Goal: Find specific page/section: Find specific page/section

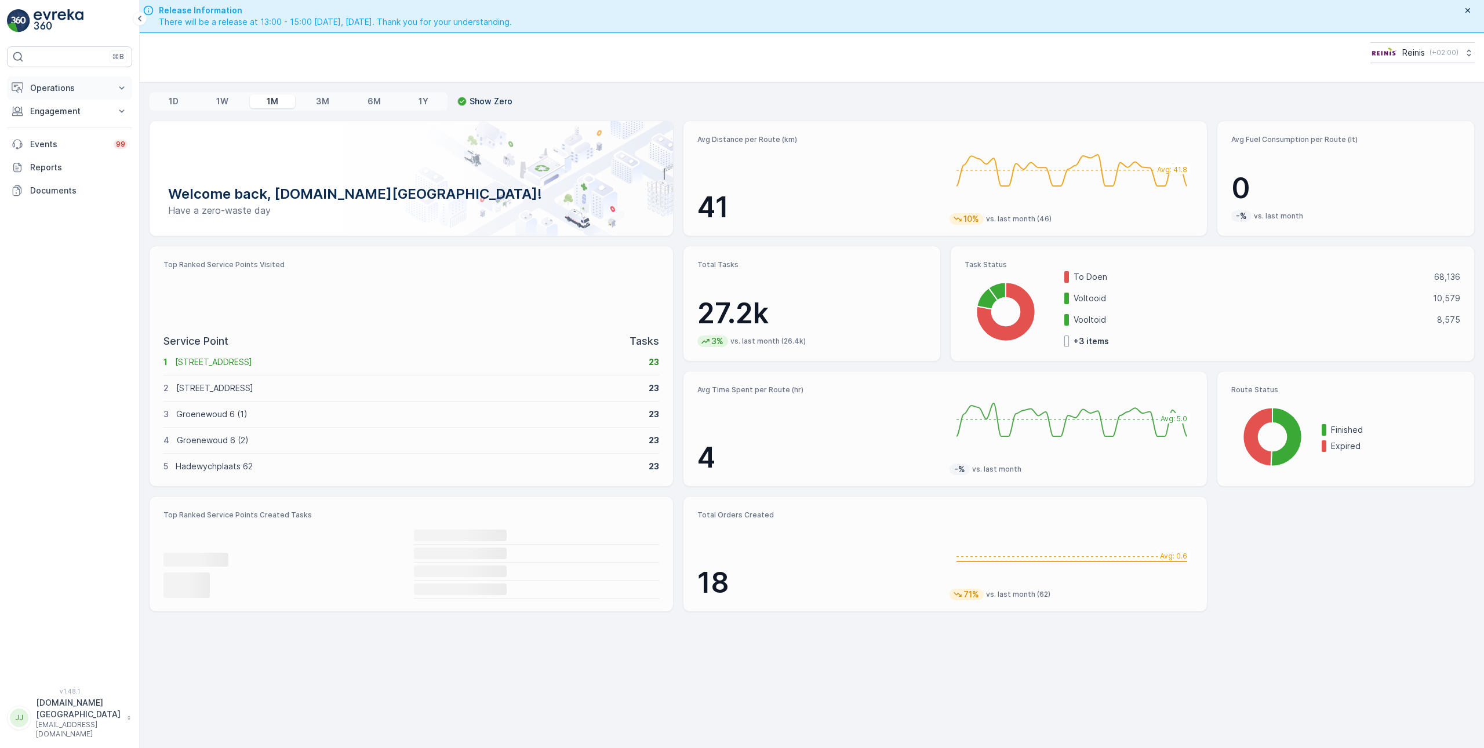
click at [36, 84] on p "Operations" at bounding box center [69, 88] width 79 height 12
click at [54, 121] on p "Planning" at bounding box center [46, 124] width 32 height 12
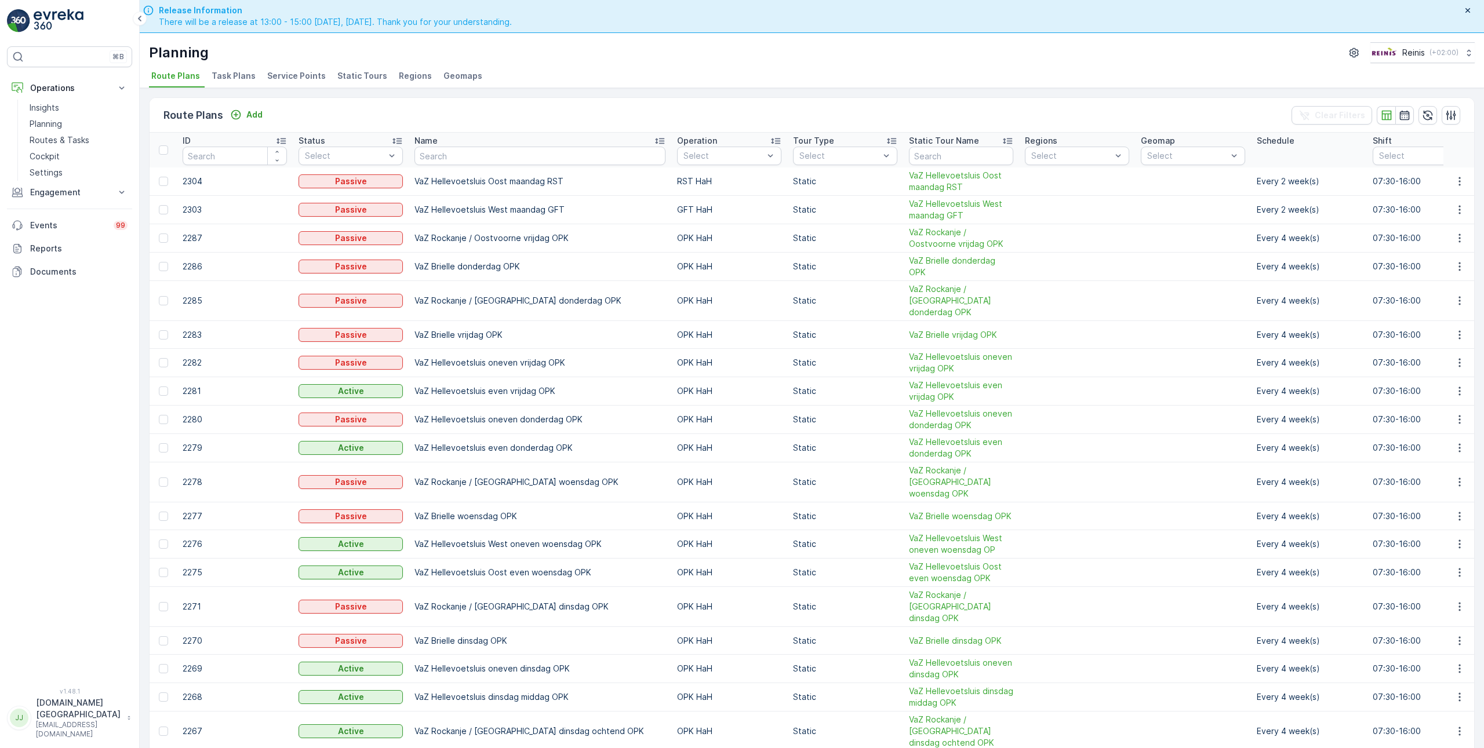
click at [351, 72] on span "Static Tours" at bounding box center [362, 76] width 50 height 12
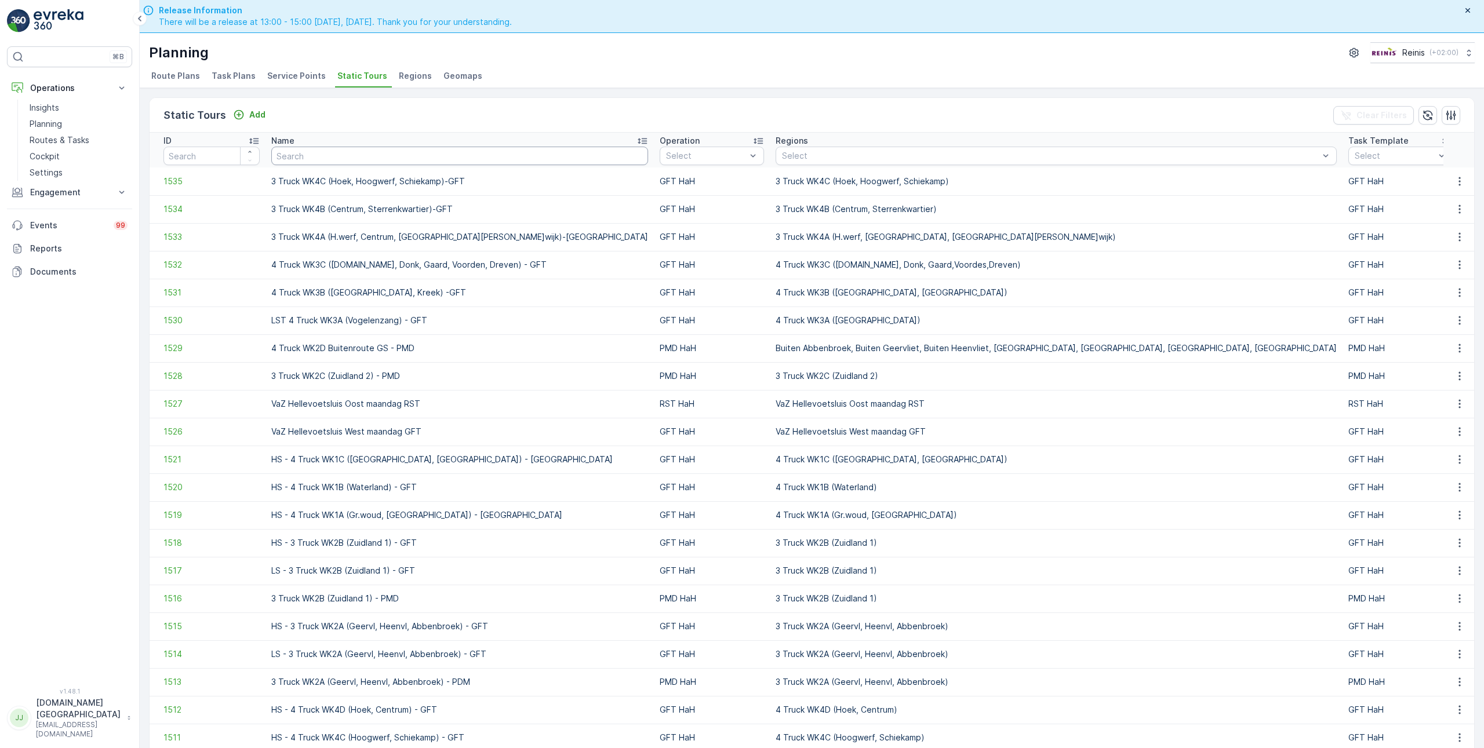
click at [381, 149] on input "text" at bounding box center [459, 156] width 377 height 19
type input "vaz"
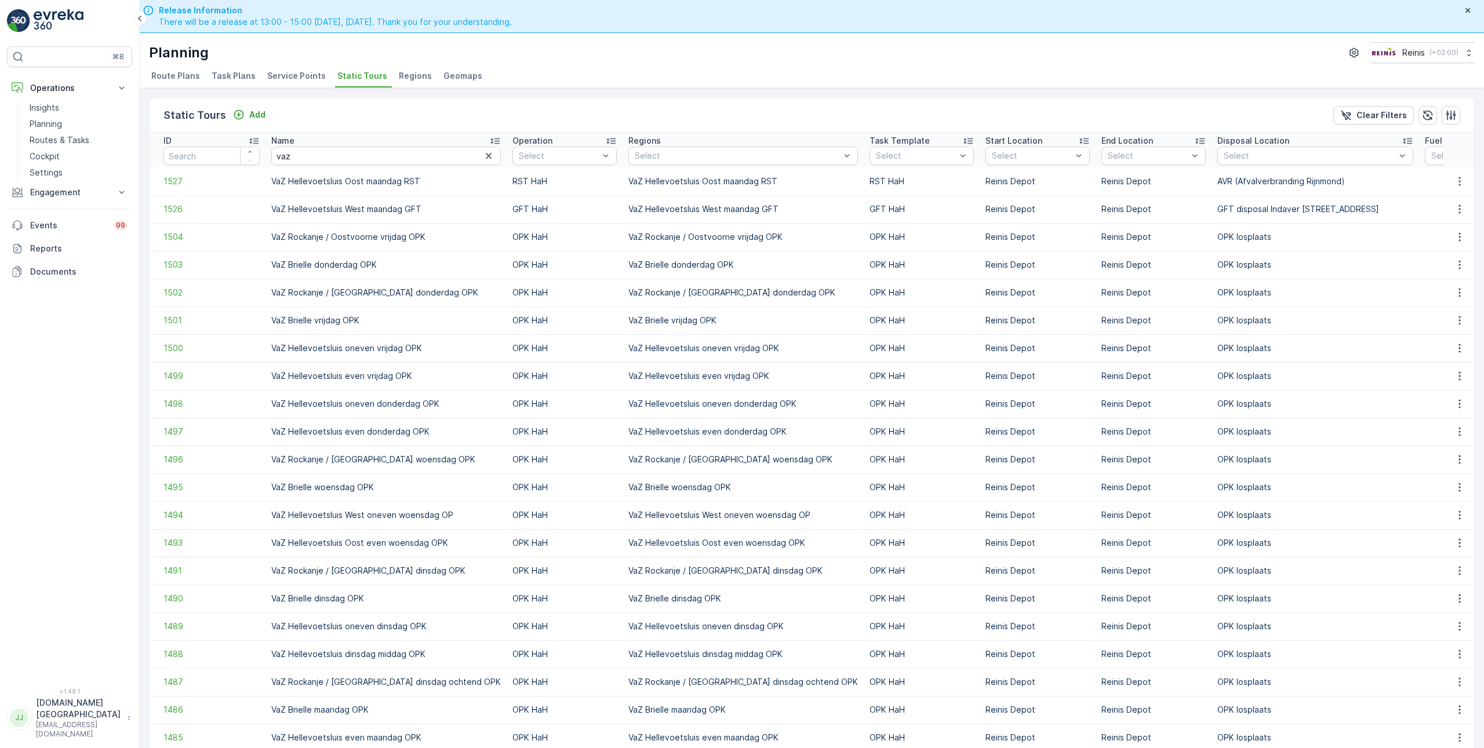
click at [254, 139] on icon at bounding box center [253, 142] width 9 height 6
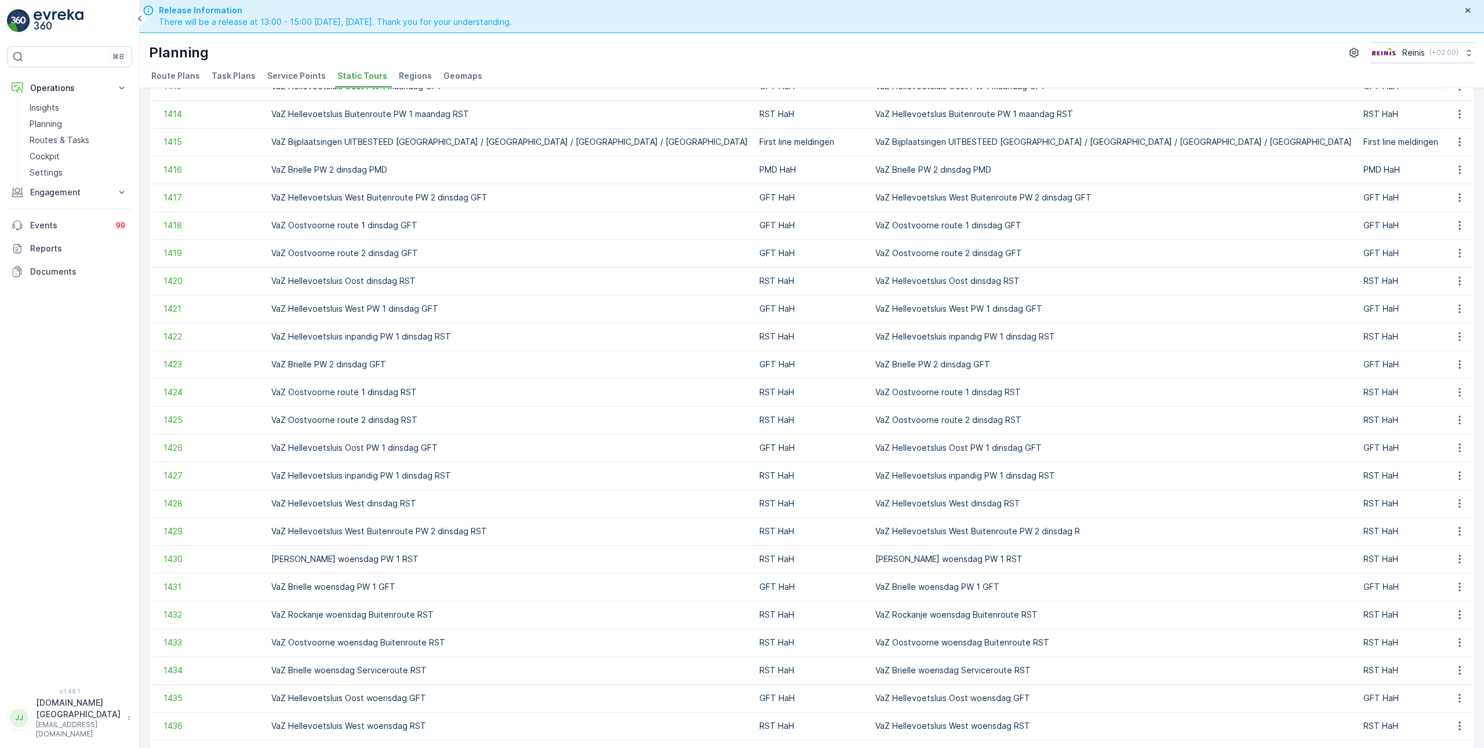
scroll to position [348, 0]
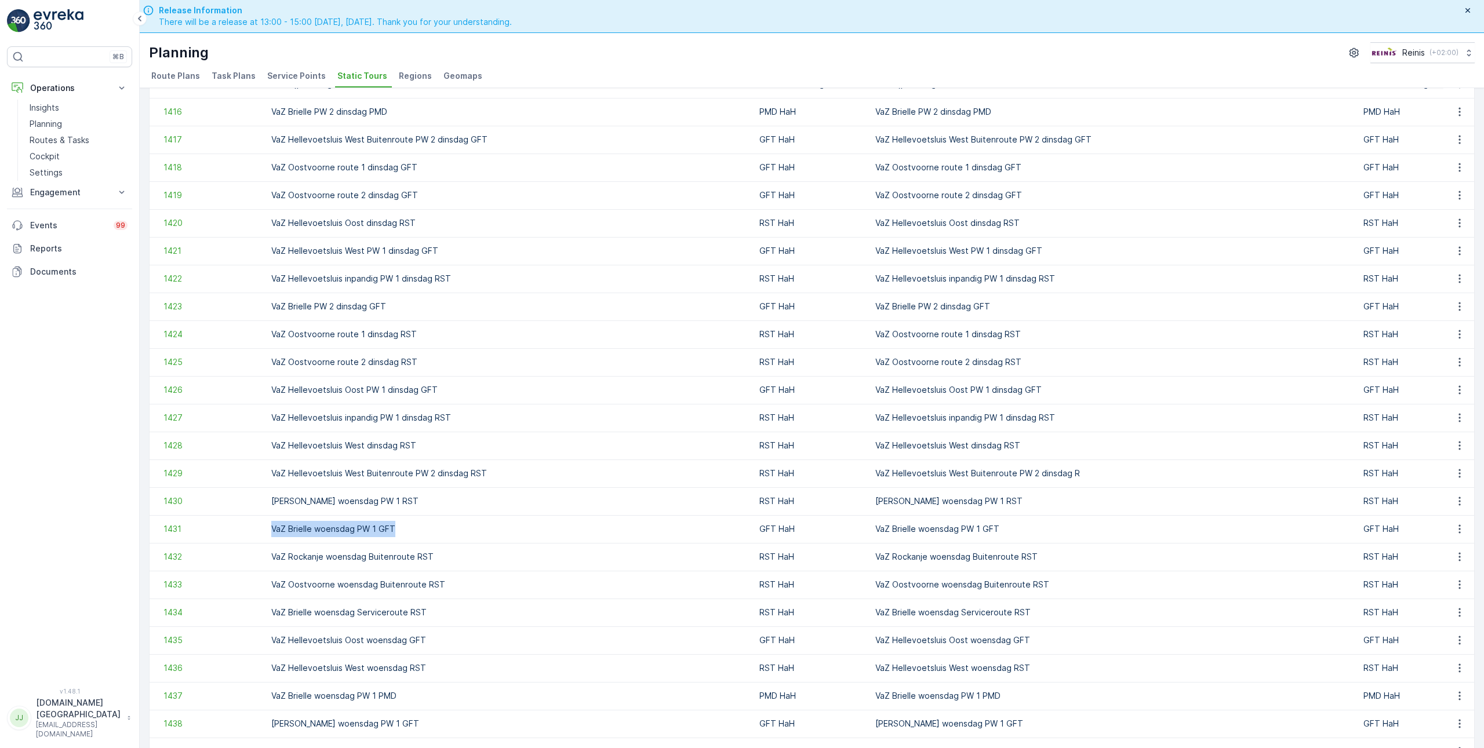
drag, startPoint x: 391, startPoint y: 527, endPoint x: 273, endPoint y: 531, distance: 117.7
click at [273, 531] on td "VaZ Brielle woensdag PW 1 GFT" at bounding box center [509, 529] width 488 height 28
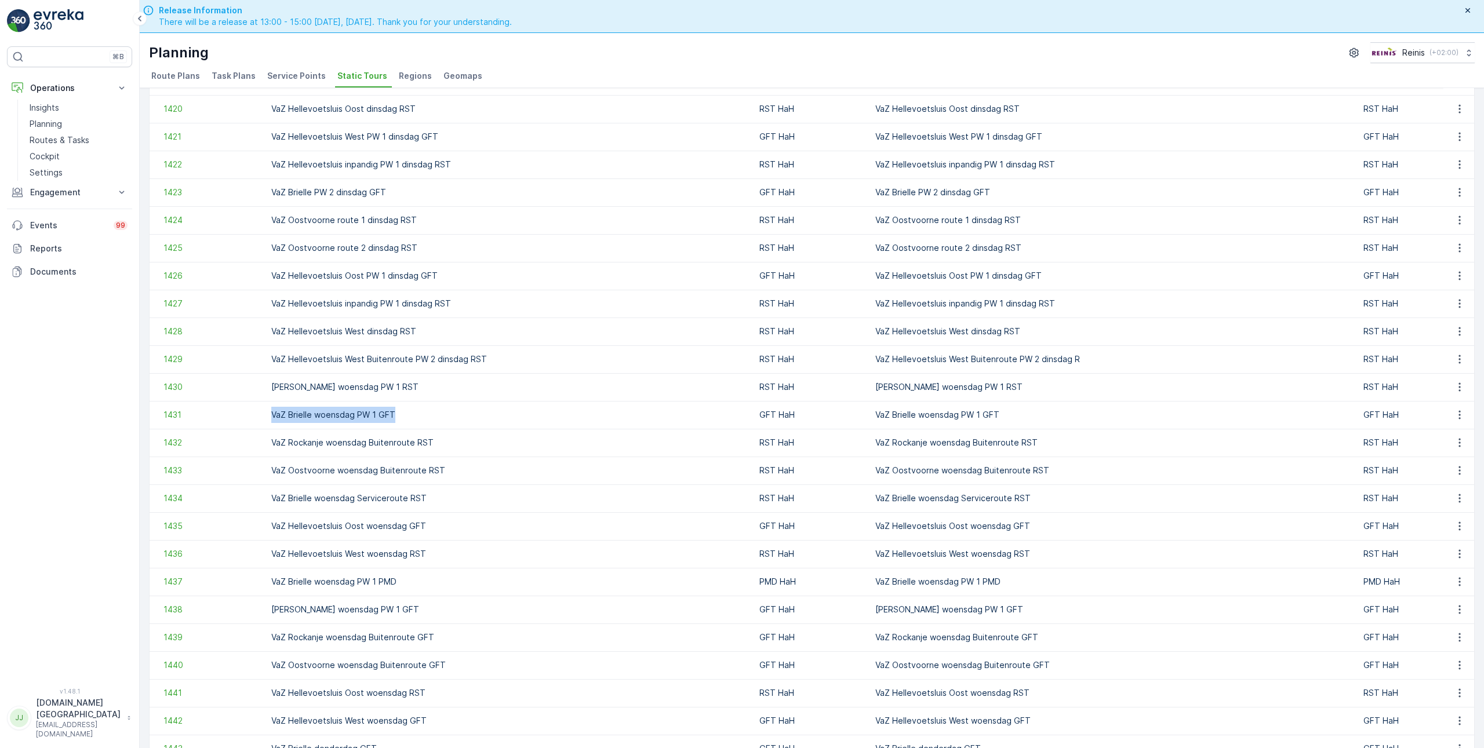
scroll to position [464, 0]
click at [54, 123] on p "Planning" at bounding box center [46, 124] width 32 height 12
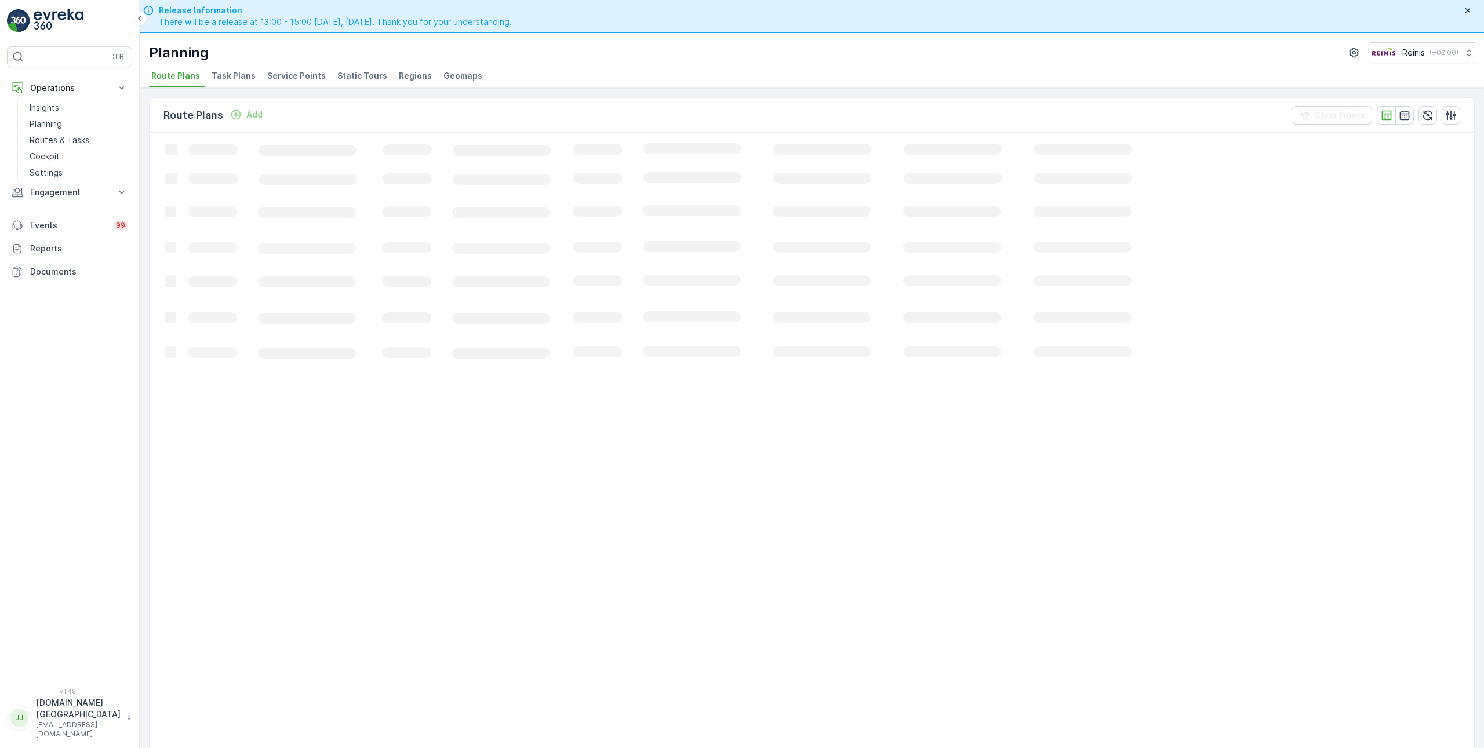
click at [356, 68] on li "Static Tours" at bounding box center [363, 78] width 57 height 20
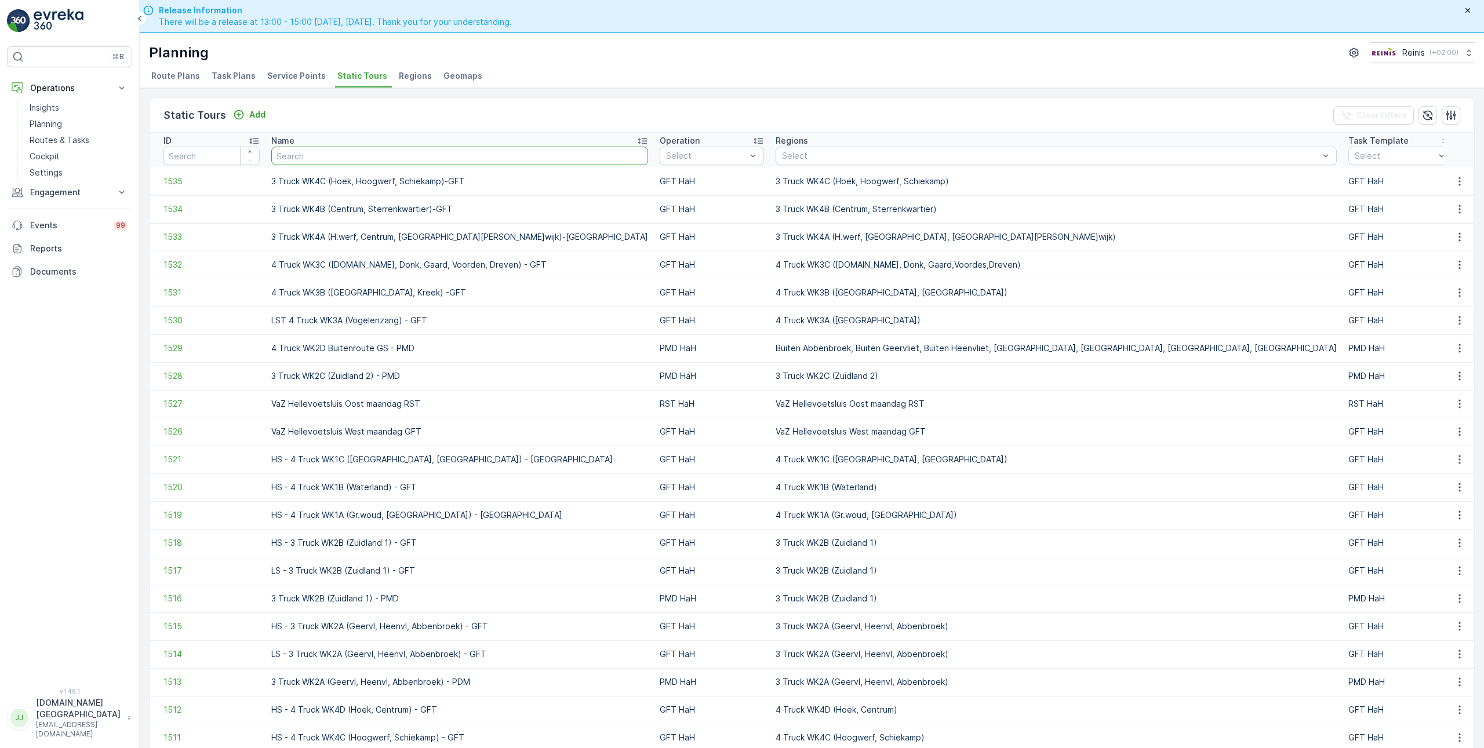
click at [383, 155] on input "text" at bounding box center [459, 156] width 377 height 19
type input "vaz"
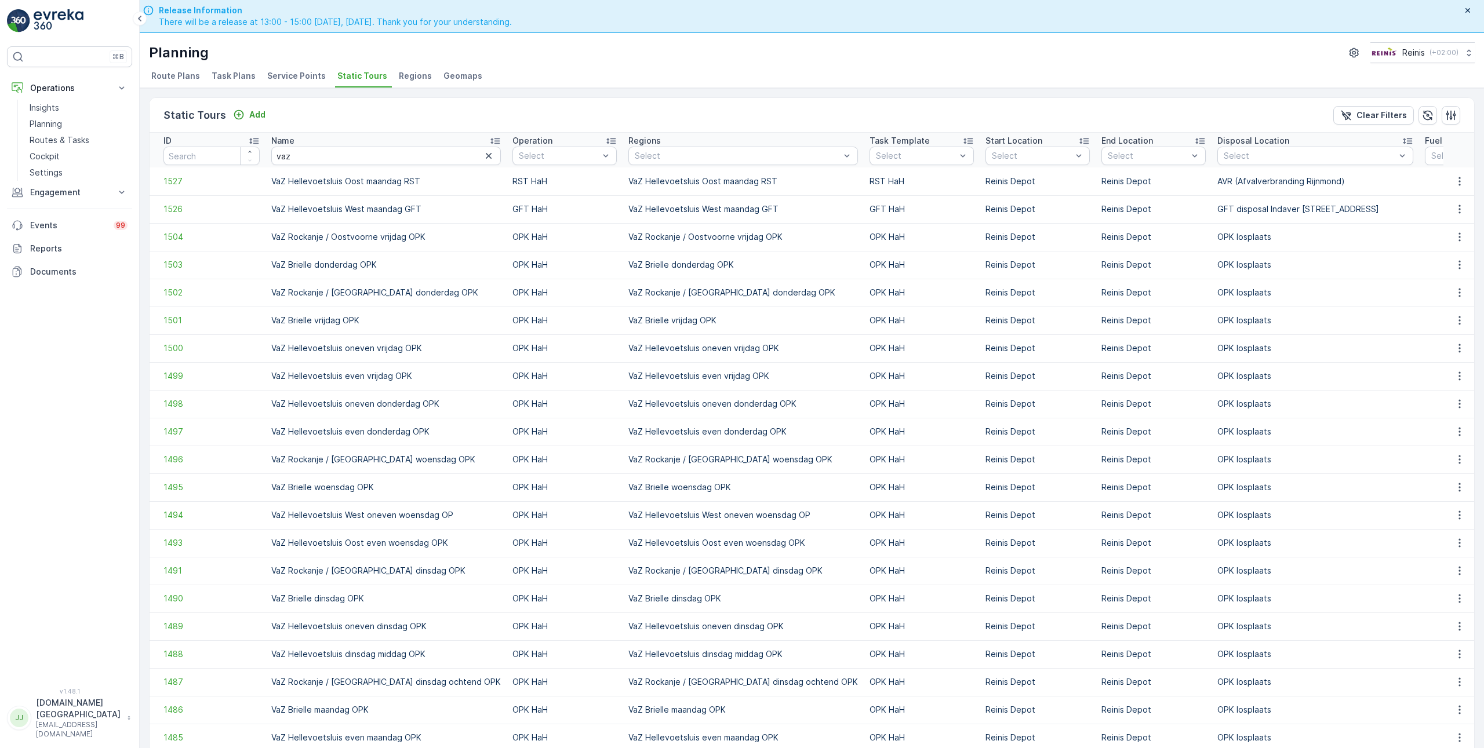
click at [255, 140] on icon at bounding box center [253, 142] width 9 height 6
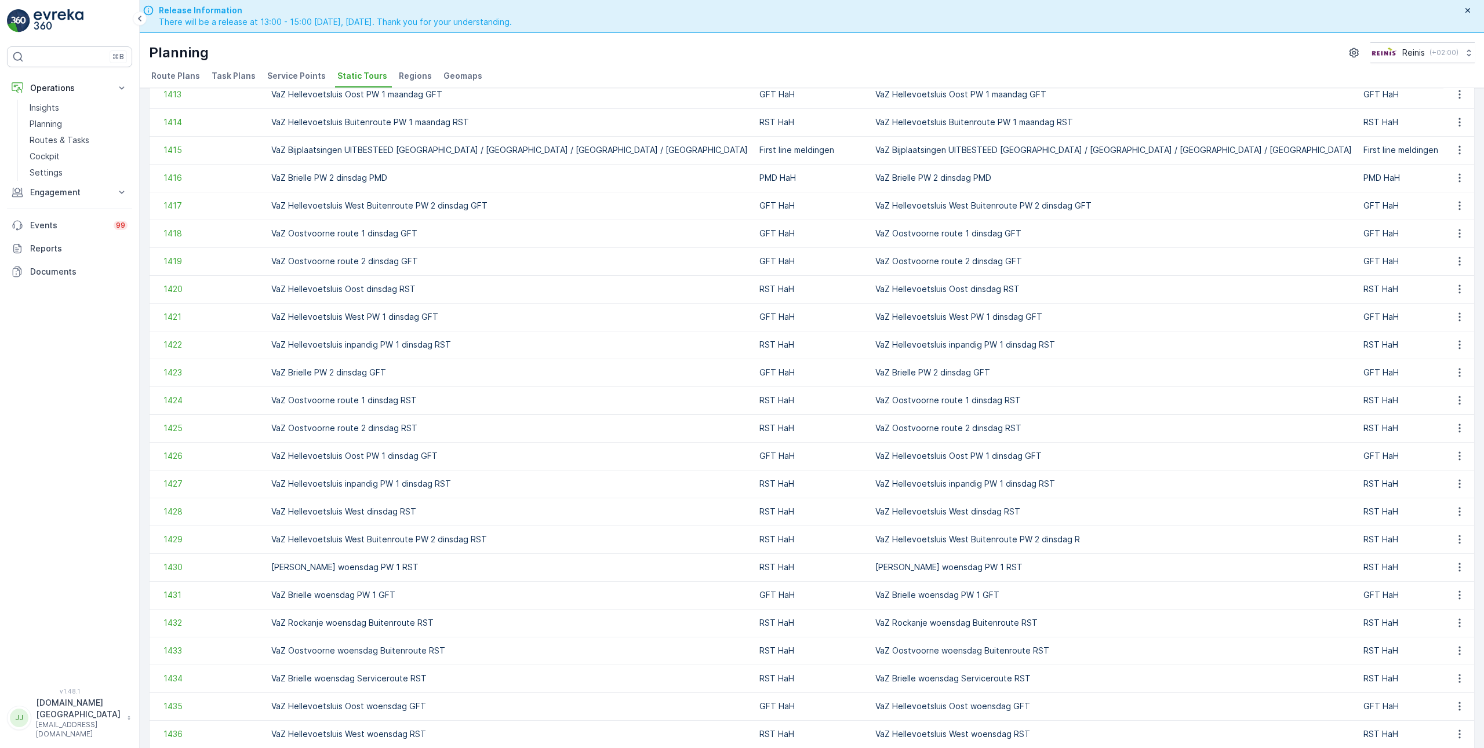
scroll to position [290, 0]
